Goal: Entertainment & Leisure: Consume media (video, audio)

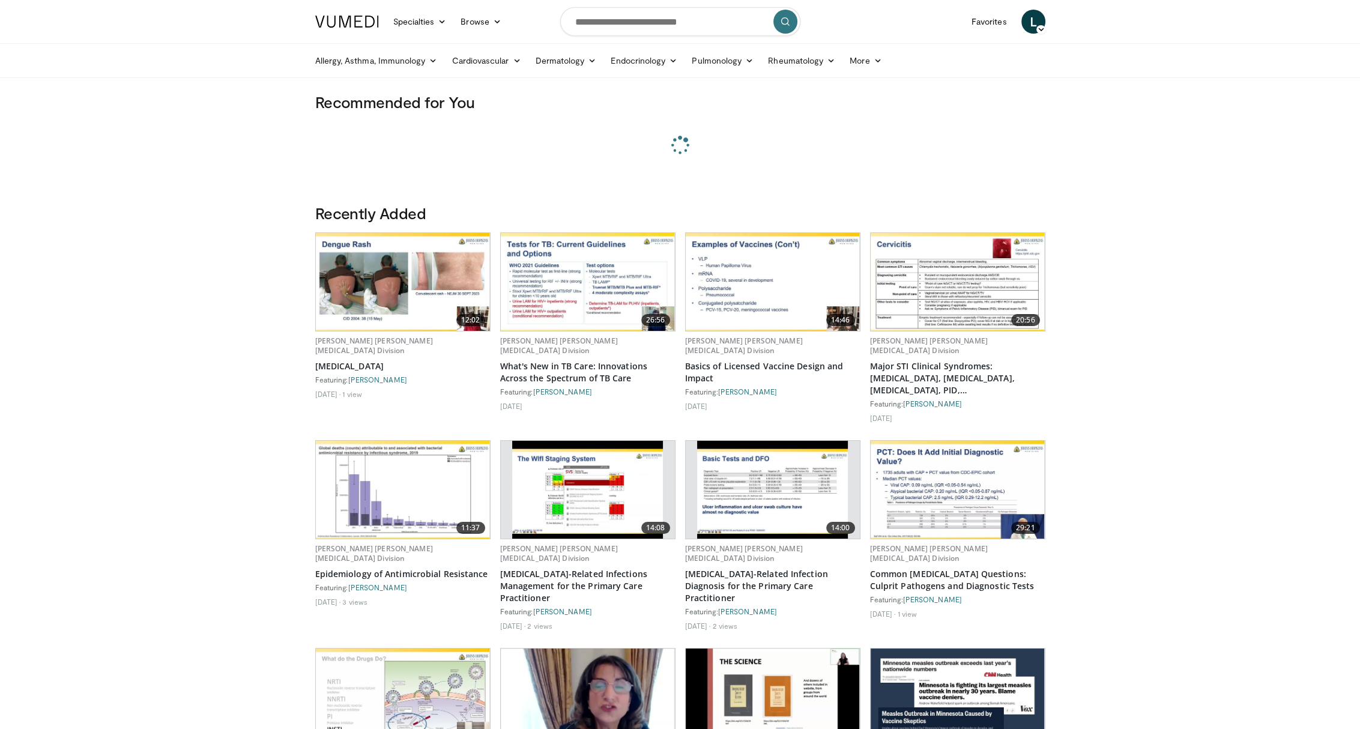
click at [250, 279] on body "Specialties Adult & Family Medicine Allergy, [MEDICAL_DATA], Immunology Anesthe…" at bounding box center [680, 518] width 1360 height 1036
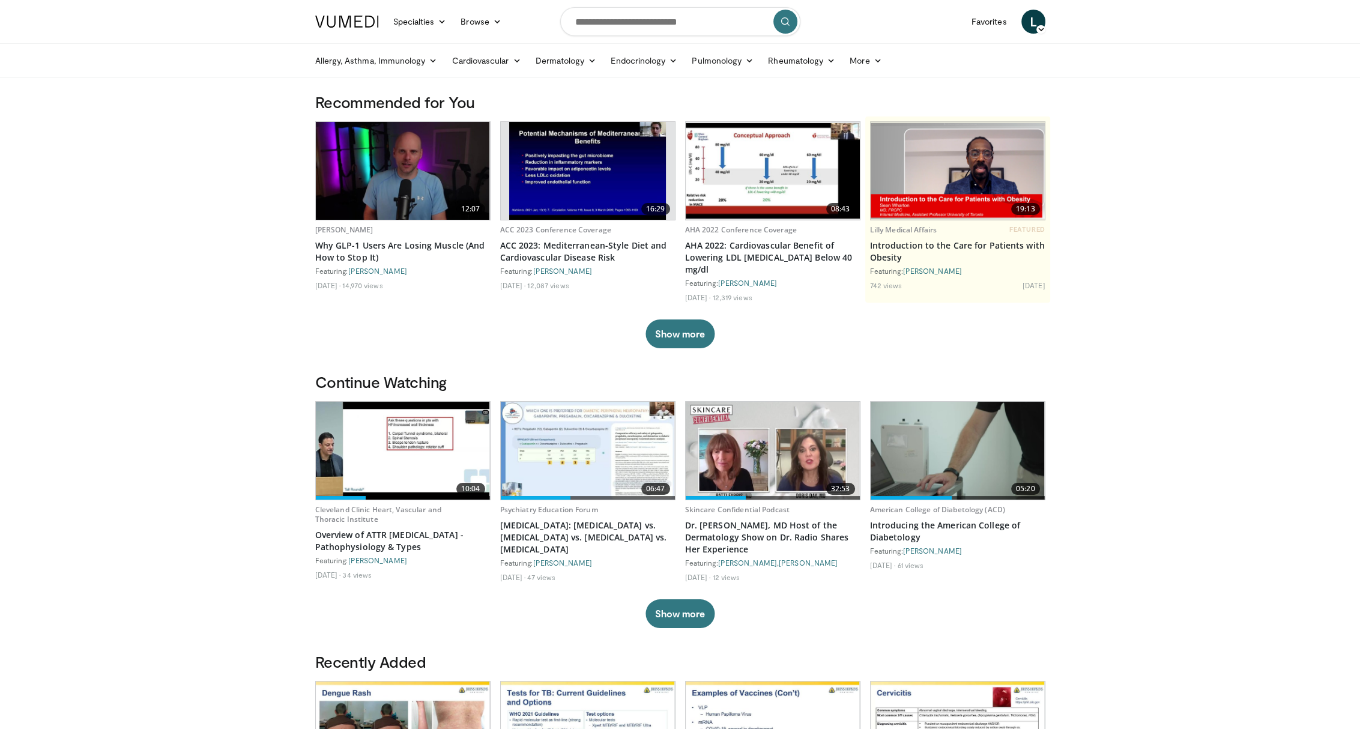
click at [390, 163] on img at bounding box center [403, 171] width 174 height 98
click at [424, 165] on img at bounding box center [403, 171] width 174 height 98
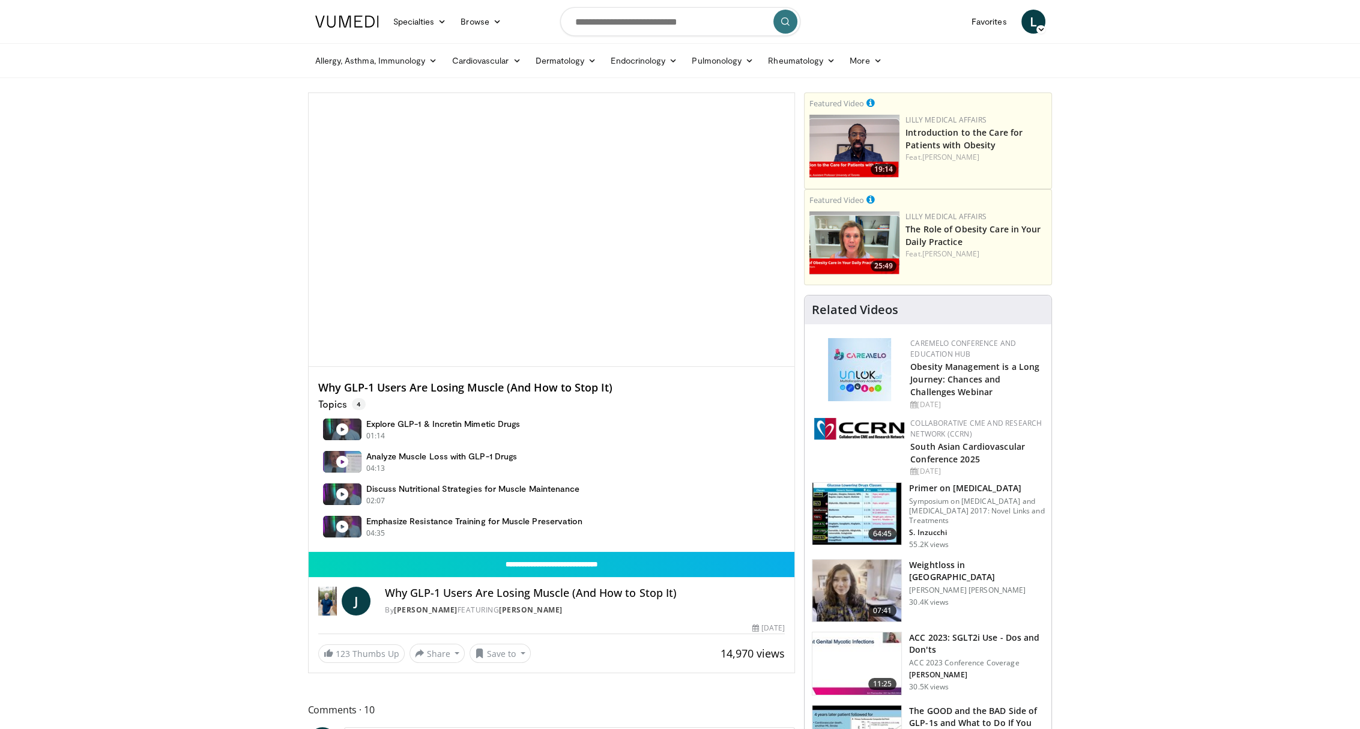
click at [551, 230] on span "Video Player" at bounding box center [551, 230] width 0 height 0
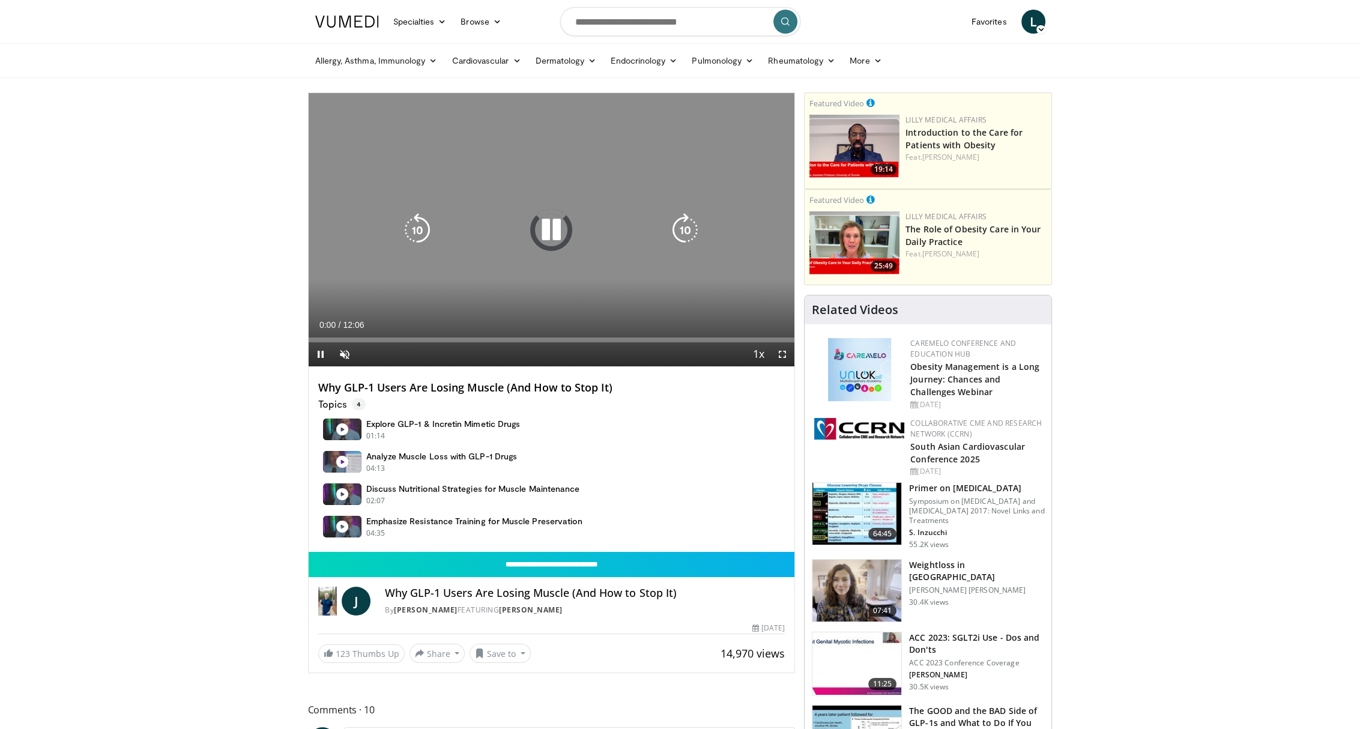
click at [558, 231] on icon "Video Player" at bounding box center [552, 230] width 34 height 34
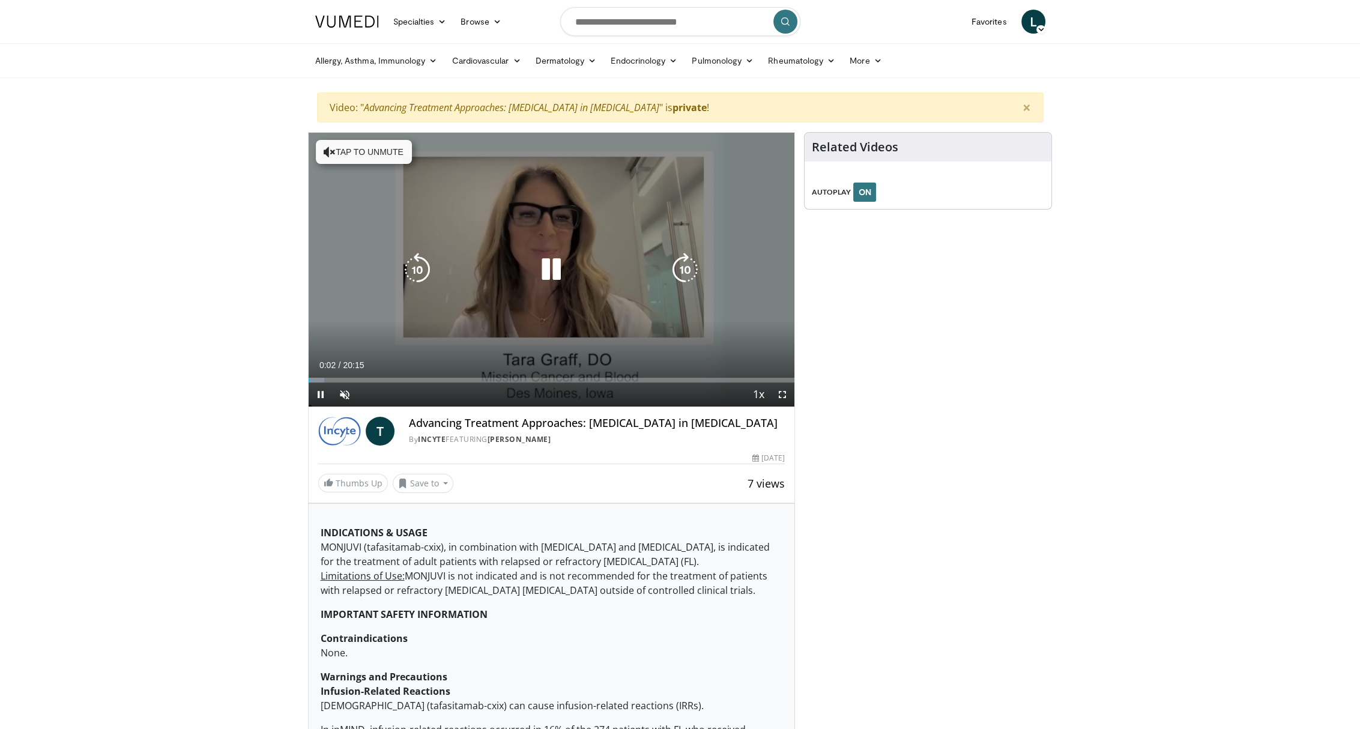
click at [556, 271] on icon "Video Player" at bounding box center [552, 270] width 34 height 34
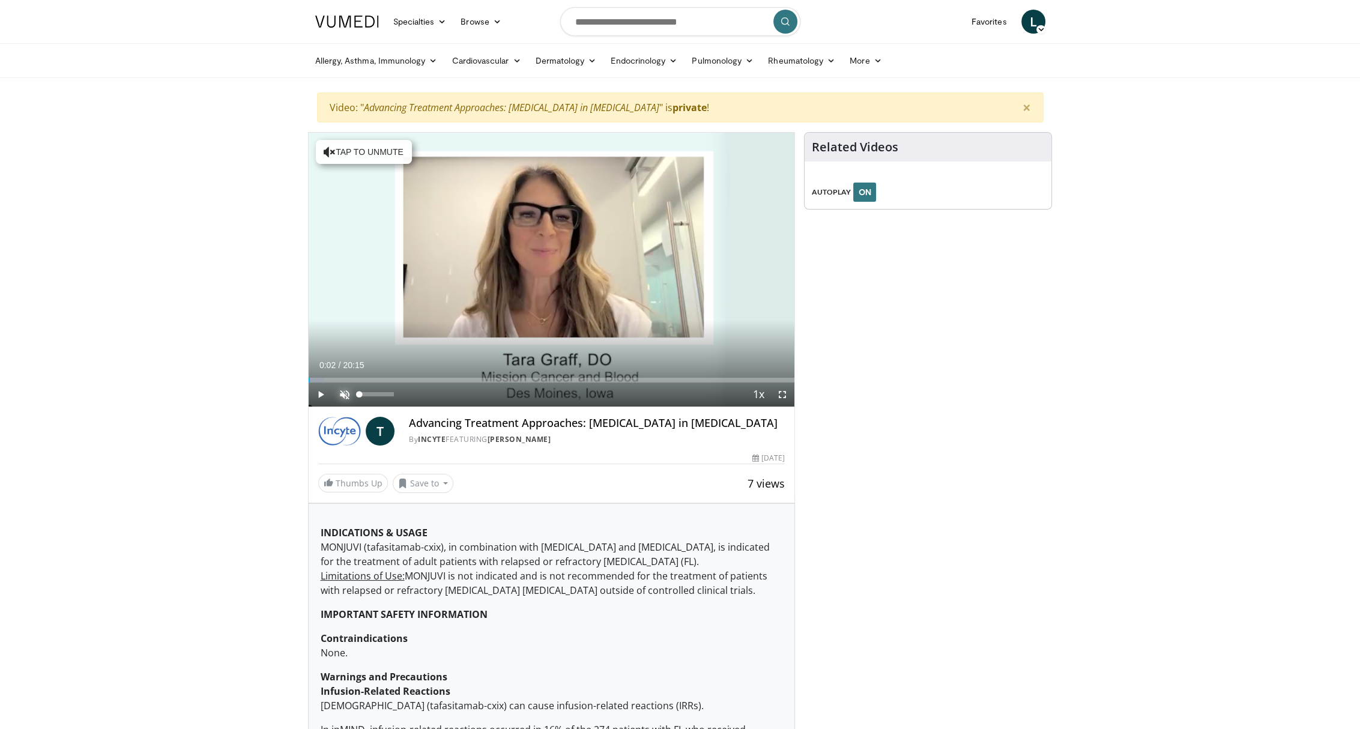
click at [345, 394] on span "Video Player" at bounding box center [345, 395] width 24 height 24
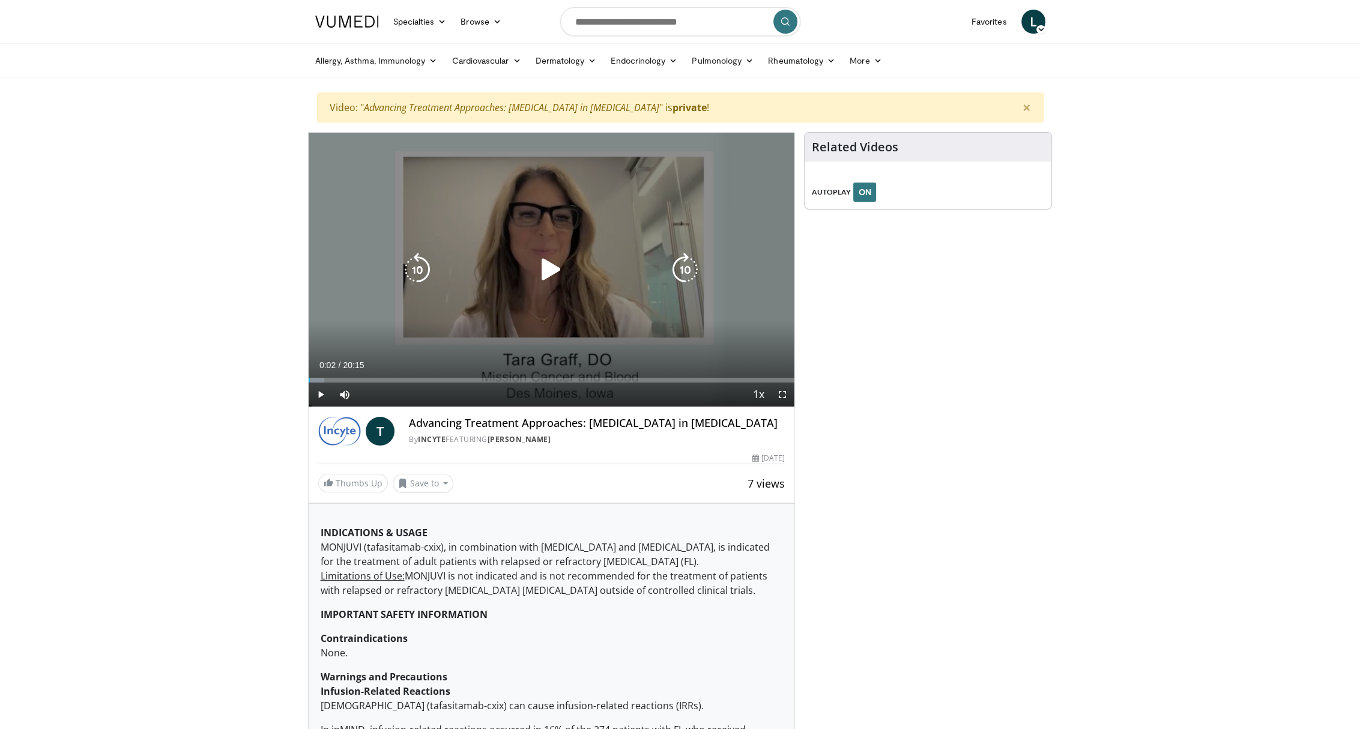
click at [553, 274] on icon "Video Player" at bounding box center [552, 270] width 34 height 34
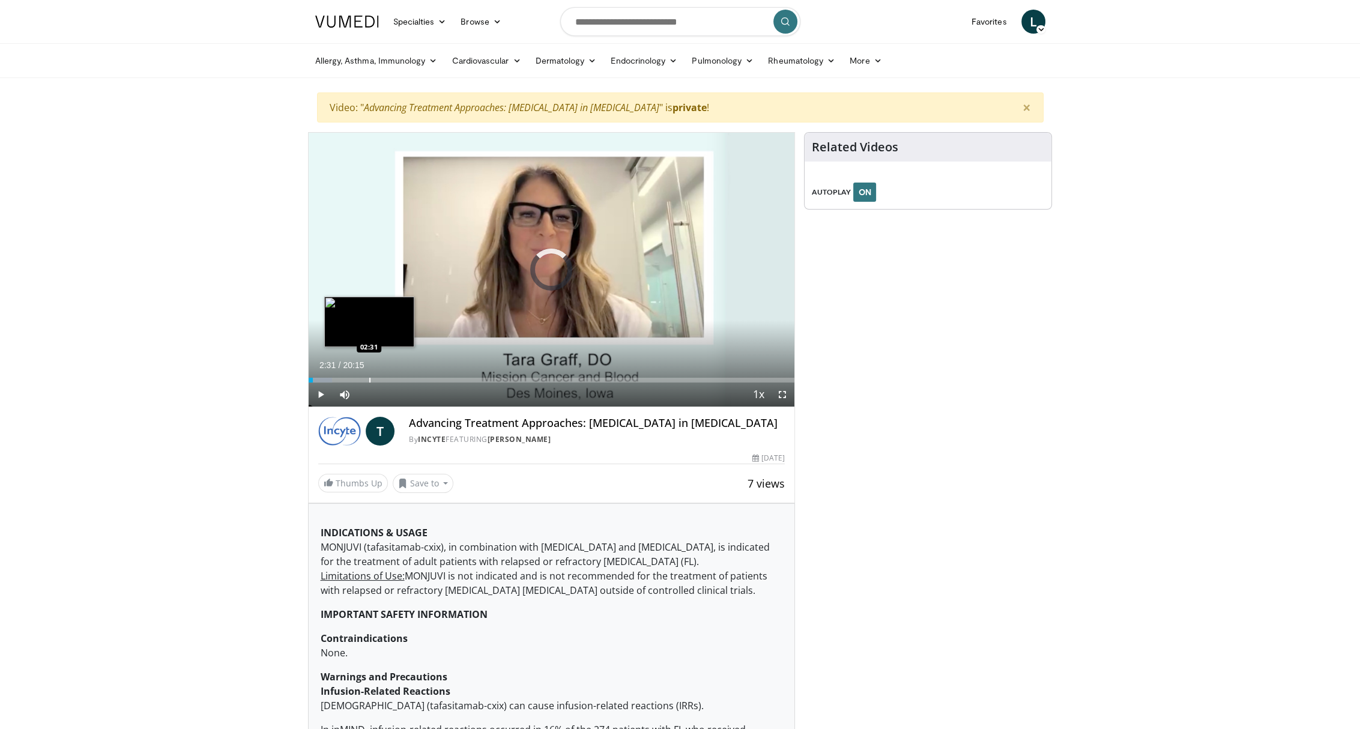
click at [369, 375] on div "Loaded : 4.89% 00:11 02:31" at bounding box center [552, 376] width 486 height 11
click at [459, 375] on div "Loaded : 0.00% 02:31 06:16" at bounding box center [552, 376] width 486 height 11
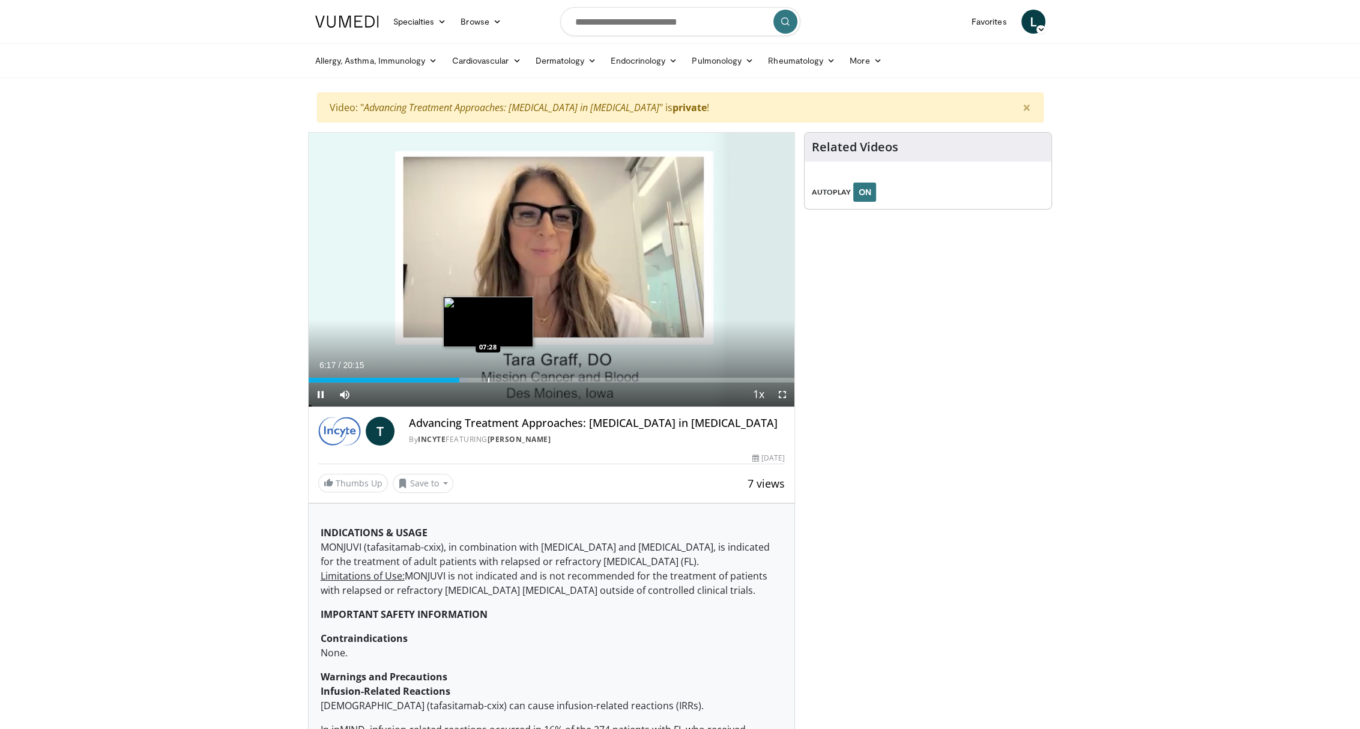
click at [488, 377] on div "Loaded : 32.65% 06:17 07:28" at bounding box center [552, 376] width 486 height 11
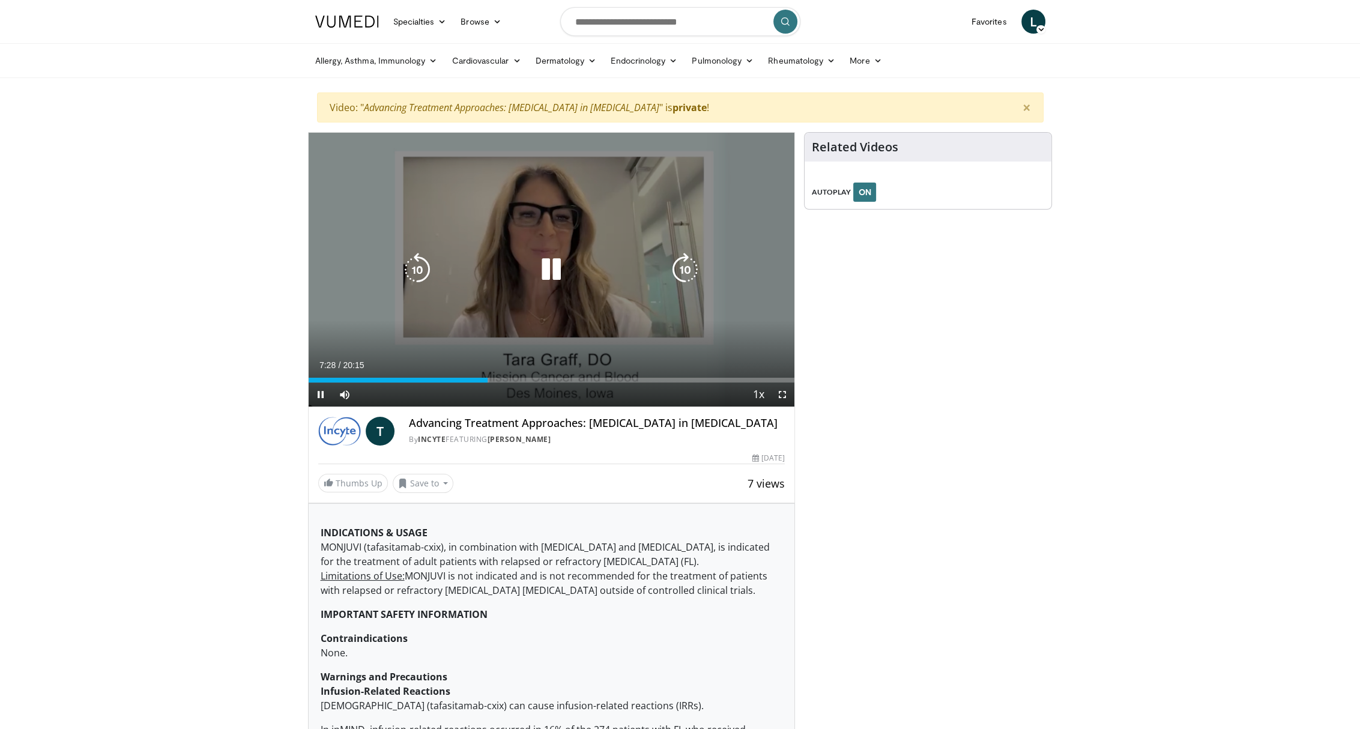
click at [552, 277] on icon "Video Player" at bounding box center [552, 270] width 34 height 34
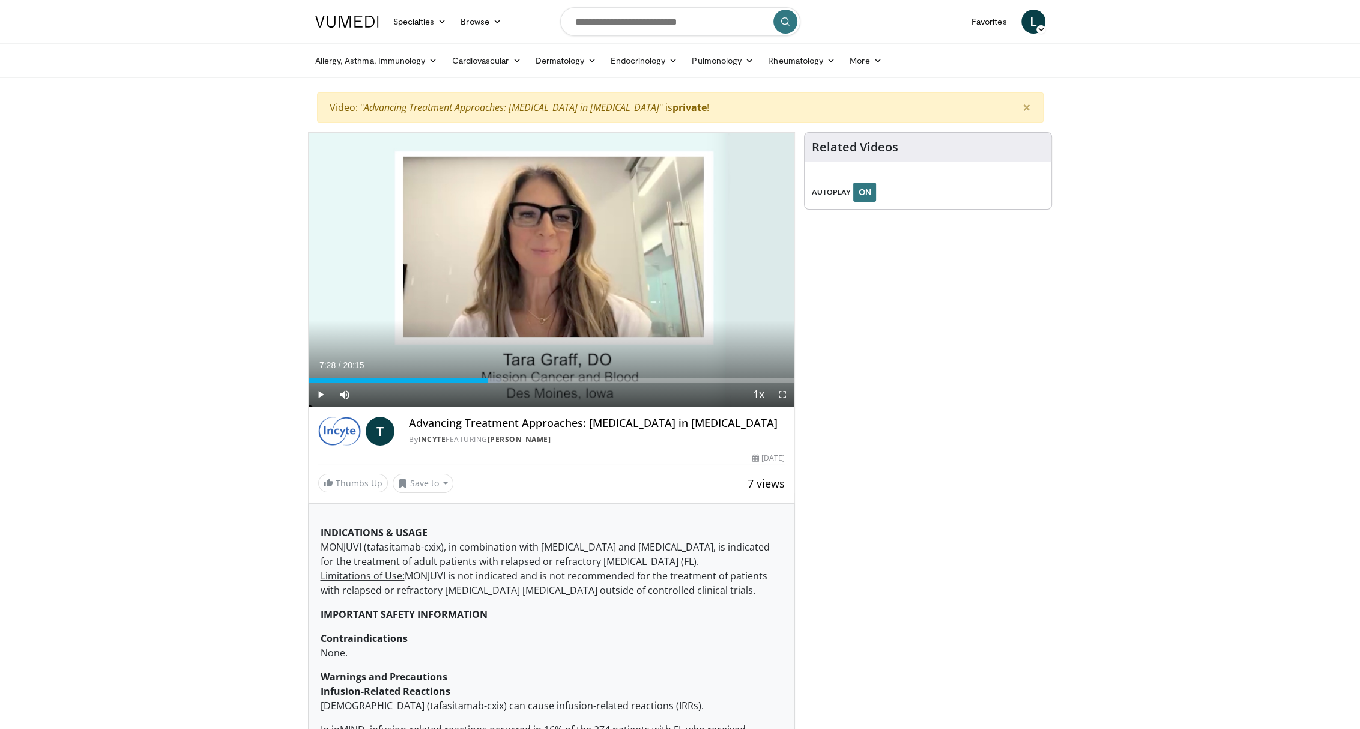
drag, startPoint x: 491, startPoint y: 106, endPoint x: 733, endPoint y: 108, distance: 242.6
click at [693, 109] on div "× Video: " Advancing Treatment Approaches: Immunotherapy in Follicular Lymphoma…" at bounding box center [680, 107] width 727 height 30
drag, startPoint x: 752, startPoint y: 108, endPoint x: 309, endPoint y: 112, distance: 442.7
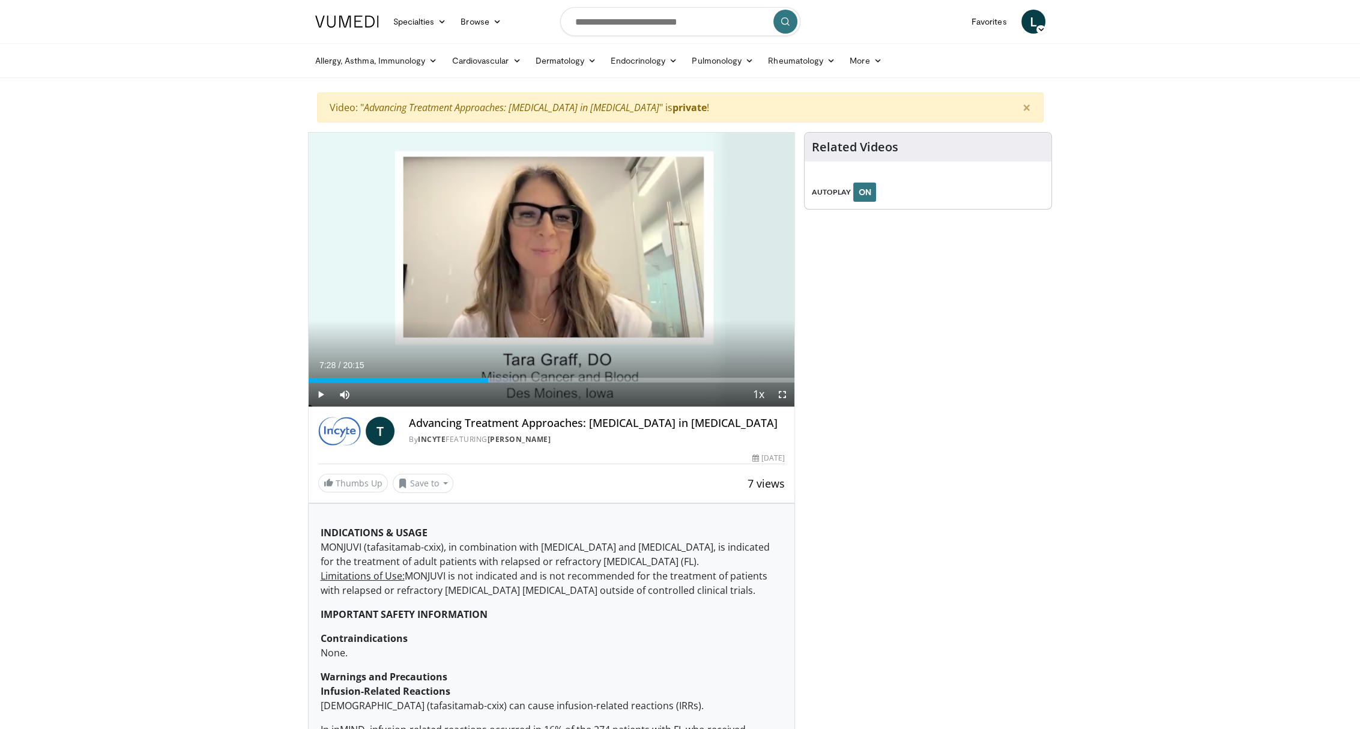
drag, startPoint x: 324, startPoint y: 110, endPoint x: 748, endPoint y: 109, distance: 423.4
click at [750, 109] on div "× Video: " Advancing Treatment Approaches: Immunotherapy in Follicular Lymphoma…" at bounding box center [680, 107] width 727 height 30
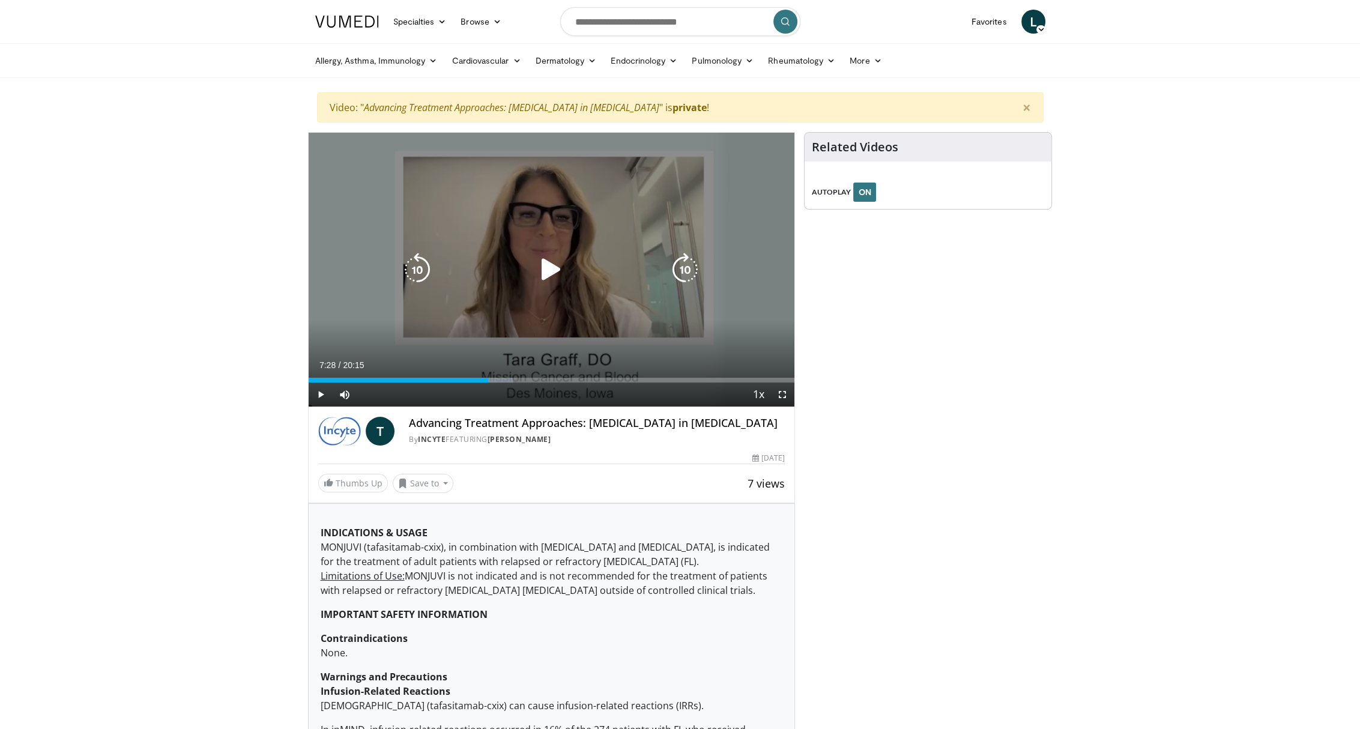
click at [474, 339] on div "10 seconds Tap to unmute" at bounding box center [552, 270] width 486 height 274
click at [556, 377] on div "Loaded : 42.01% 10:19 10:19" at bounding box center [552, 376] width 486 height 11
drag, startPoint x: 628, startPoint y: 379, endPoint x: 608, endPoint y: 349, distance: 36.0
click at [0, 0] on div "Progress Bar" at bounding box center [0, 0] width 0 height 0
click at [555, 270] on icon "Video Player" at bounding box center [552, 270] width 34 height 34
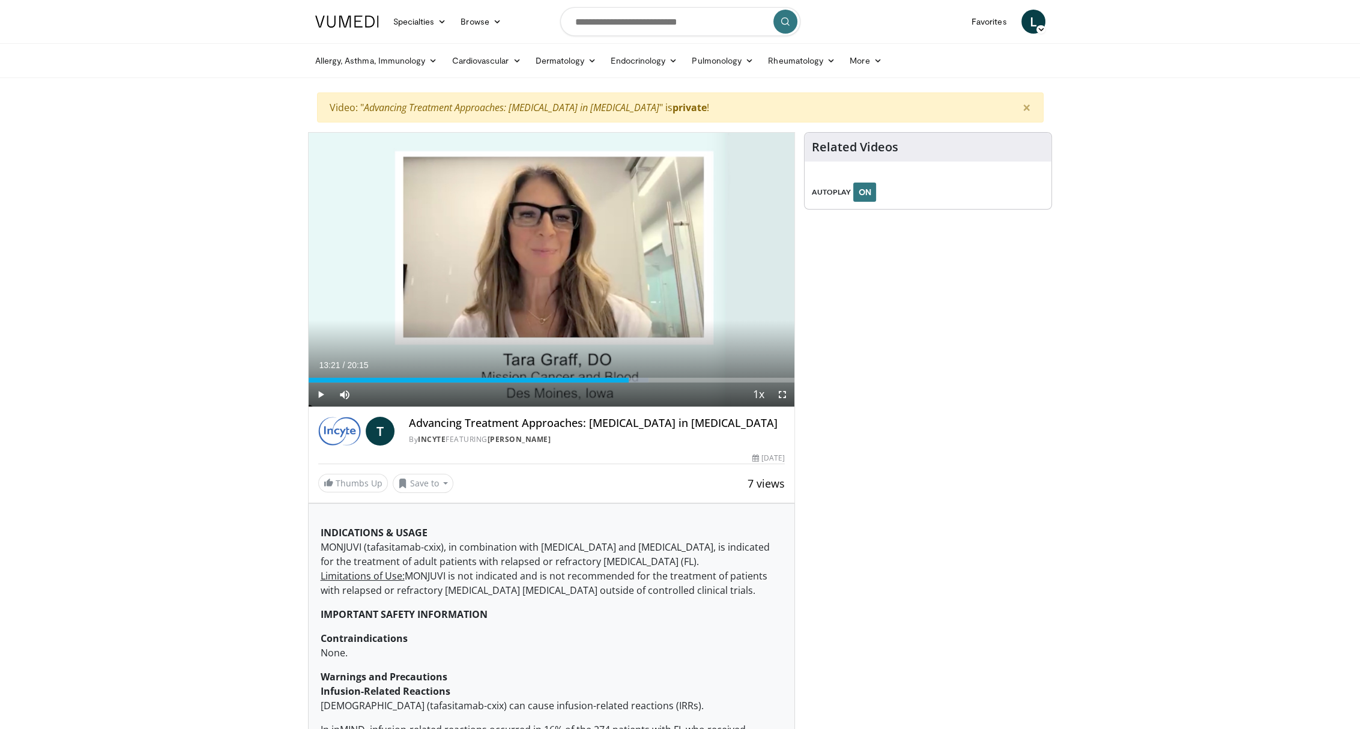
drag, startPoint x: 228, startPoint y: 342, endPoint x: 76, endPoint y: 484, distance: 208.2
